Goal: Find specific page/section

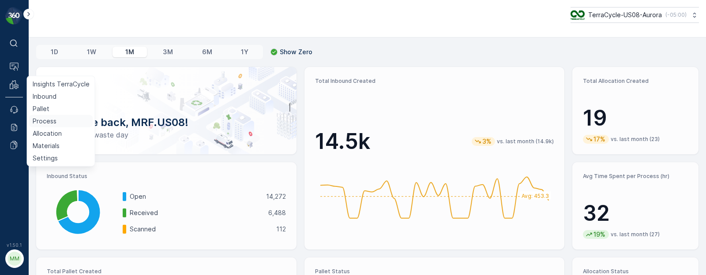
click at [46, 117] on p "Process" at bounding box center [45, 121] width 24 height 9
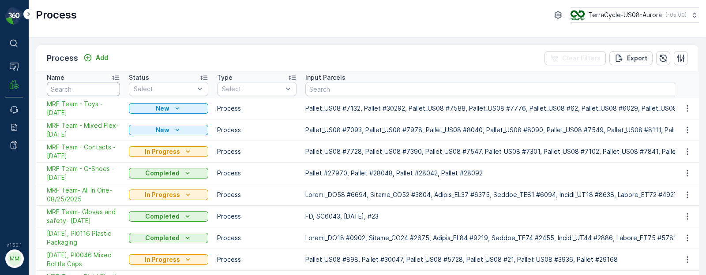
click at [82, 87] on input "text" at bounding box center [83, 89] width 73 height 14
type input "textiles"
